Goal: Task Accomplishment & Management: Complete application form

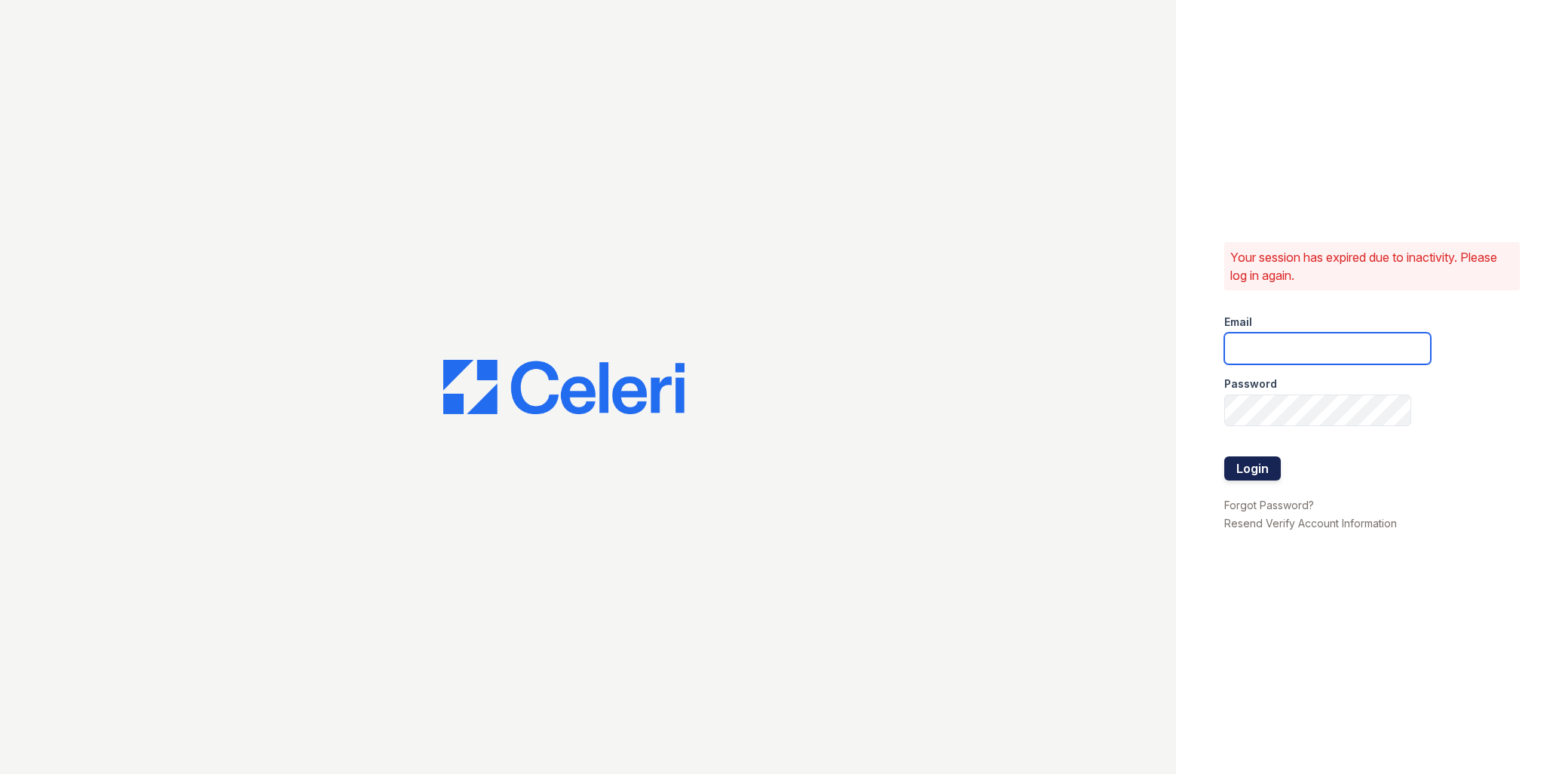
type input "[EMAIL_ADDRESS][DOMAIN_NAME]"
click at [1252, 470] on button "Login" at bounding box center [1253, 467] width 57 height 24
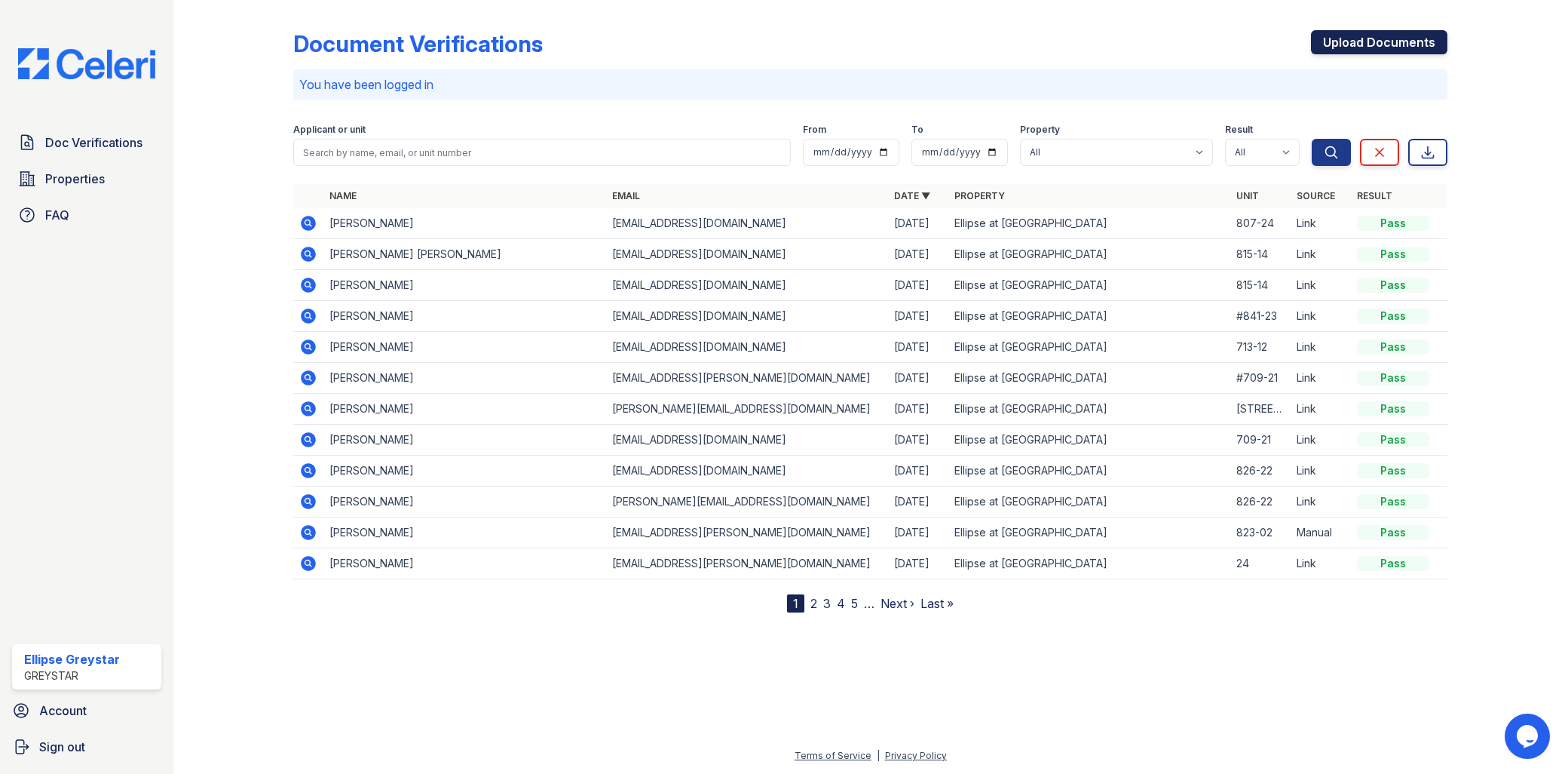
click at [1357, 46] on link "Upload Documents" at bounding box center [1380, 42] width 137 height 24
